Goal: Information Seeking & Learning: Find specific fact

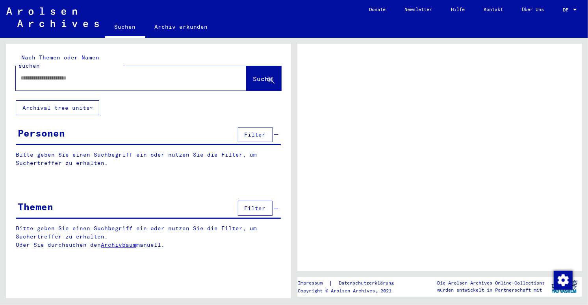
drag, startPoint x: 0, startPoint y: 0, endPoint x: 115, endPoint y: 74, distance: 137.0
click at [115, 74] on div at bounding box center [122, 78] width 212 height 18
click at [89, 74] on input "text" at bounding box center [123, 78] width 207 height 8
type input "*"
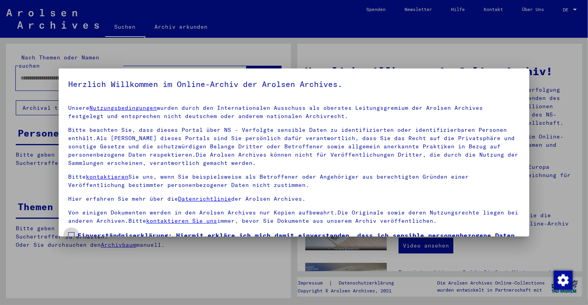
click at [71, 235] on span at bounding box center [71, 235] width 6 height 6
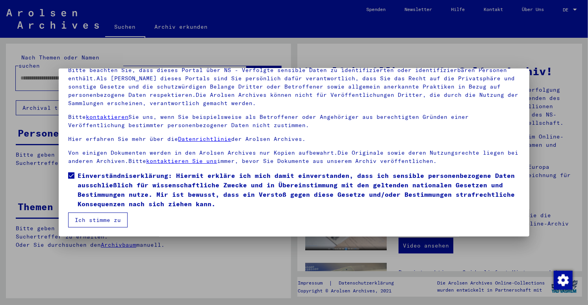
drag, startPoint x: 80, startPoint y: 221, endPoint x: 55, endPoint y: 179, distance: 48.7
click at [79, 221] on button "Ich stimme zu" at bounding box center [97, 220] width 59 height 15
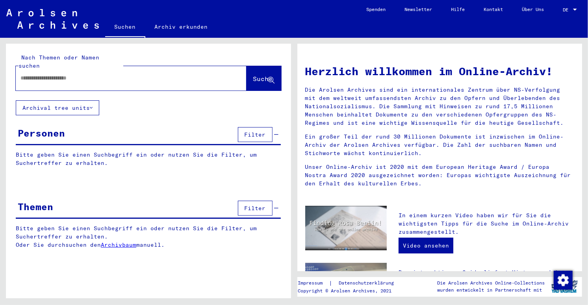
click at [41, 74] on input "text" at bounding box center [121, 78] width 202 height 8
type input "**********"
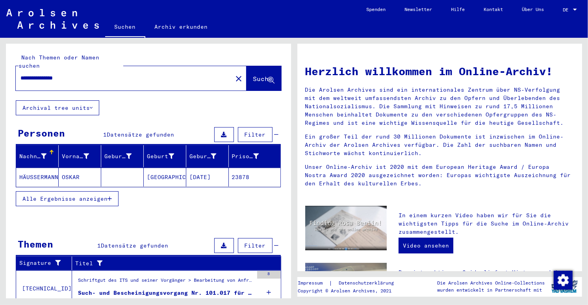
click at [33, 168] on mat-cell "HÄUSSERMANN" at bounding box center [37, 177] width 43 height 19
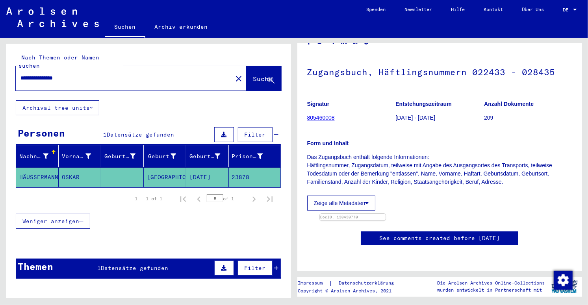
scroll to position [41, 0]
